Goal: Information Seeking & Learning: Learn about a topic

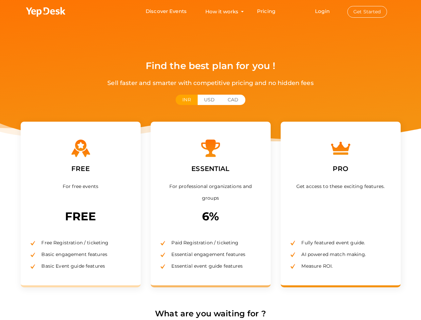
click at [210, 160] on label "ESSENTIAL" at bounding box center [210, 168] width 48 height 21
click at [46, 12] on use at bounding box center [45, 12] width 39 height 10
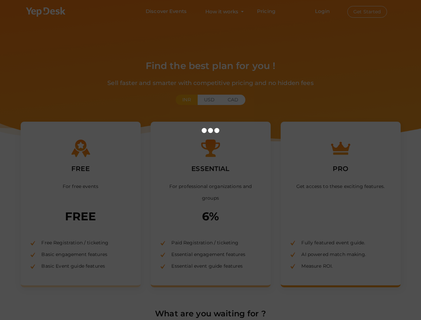
click at [323, 11] on link "Login" at bounding box center [322, 11] width 15 height 6
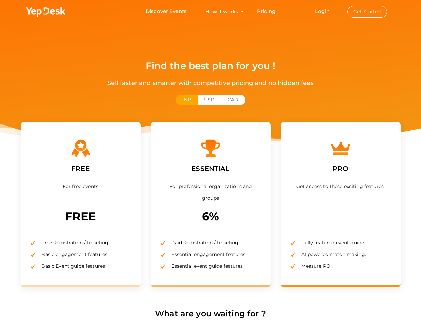
click at [367, 12] on button "Get Started" at bounding box center [367, 12] width 40 height 12
click at [186, 100] on button "INR" at bounding box center [187, 100] width 22 height 10
click at [209, 100] on button "USD" at bounding box center [209, 100] width 24 height 10
click at [233, 100] on button "CAD" at bounding box center [233, 100] width 24 height 10
